Goal: Task Accomplishment & Management: Manage account settings

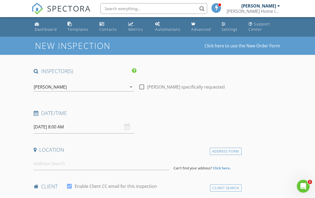
click at [43, 30] on div "Dashboard" at bounding box center [46, 29] width 22 height 5
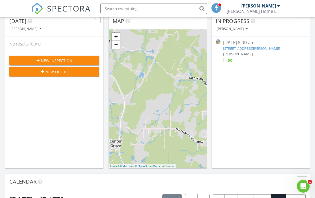
scroll to position [66, 0]
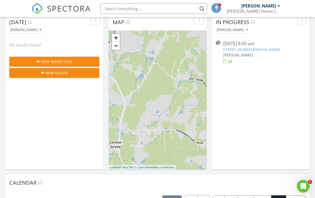
click at [253, 49] on link "181 Azalea Dr, Ringgold, GA 30736" at bounding box center [251, 49] width 57 height 5
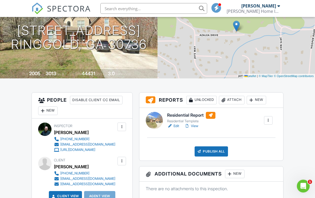
scroll to position [70, 0]
click at [176, 126] on link "Edit" at bounding box center [173, 125] width 12 height 5
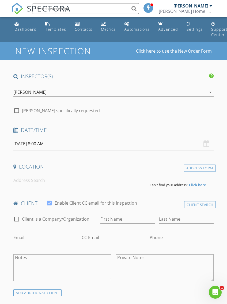
click at [25, 27] on div "Dashboard" at bounding box center [25, 29] width 22 height 5
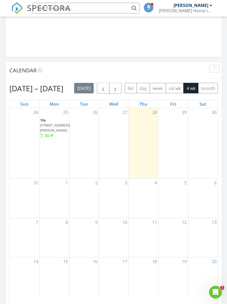
scroll to position [504, 0]
click at [106, 88] on span "button" at bounding box center [103, 88] width 6 height 6
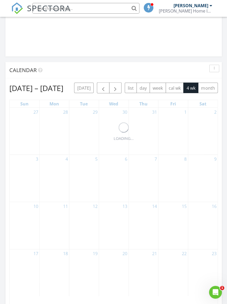
scroll to position [504, 0]
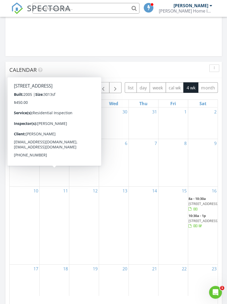
click at [52, 159] on span "[STREET_ADDRESS]" at bounding box center [55, 156] width 30 height 5
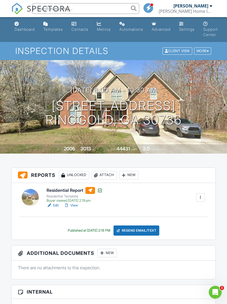
click at [54, 206] on link "Edit" at bounding box center [52, 205] width 12 height 5
